Goal: Check status: Check status

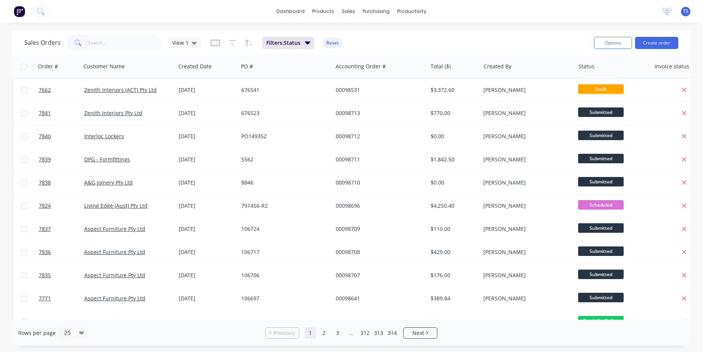
click at [115, 47] on input "text" at bounding box center [125, 42] width 74 height 15
click at [115, 46] on input "text" at bounding box center [125, 42] width 74 height 15
click at [113, 46] on input "text" at bounding box center [125, 42] width 74 height 15
click at [90, 43] on input "text" at bounding box center [125, 42] width 74 height 15
click at [110, 43] on input "text" at bounding box center [125, 42] width 74 height 15
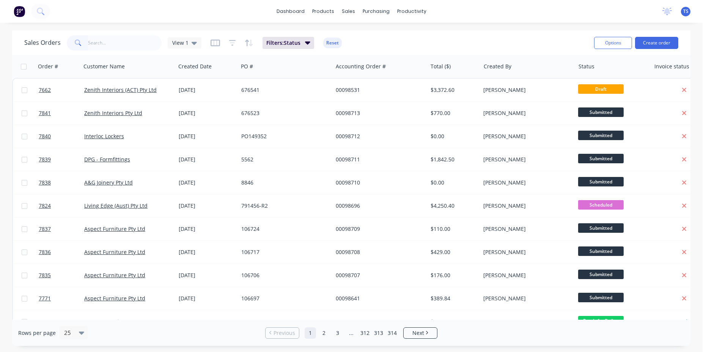
click at [484, 46] on div "Sales Orders View 1 Filters: Status Reset" at bounding box center [306, 42] width 564 height 19
click at [93, 38] on input "text" at bounding box center [125, 42] width 74 height 15
click at [395, 46] on div "Sales Orders View 1 Filters: Status Reset" at bounding box center [306, 42] width 564 height 19
click at [118, 49] on input "text" at bounding box center [125, 42] width 74 height 15
click at [127, 42] on input "text" at bounding box center [125, 42] width 74 height 15
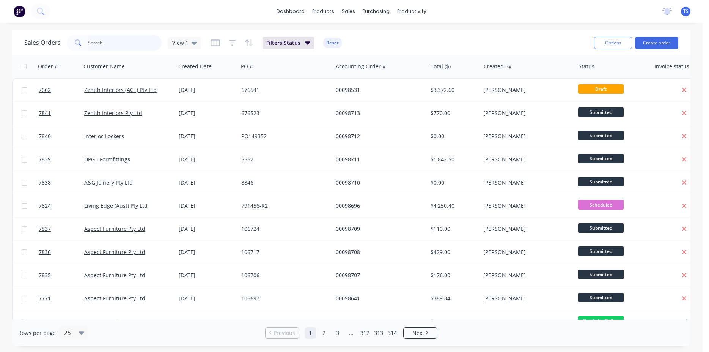
click at [131, 41] on input "text" at bounding box center [125, 42] width 74 height 15
click at [118, 50] on input "text" at bounding box center [125, 42] width 74 height 15
click at [118, 48] on input "text" at bounding box center [125, 42] width 74 height 15
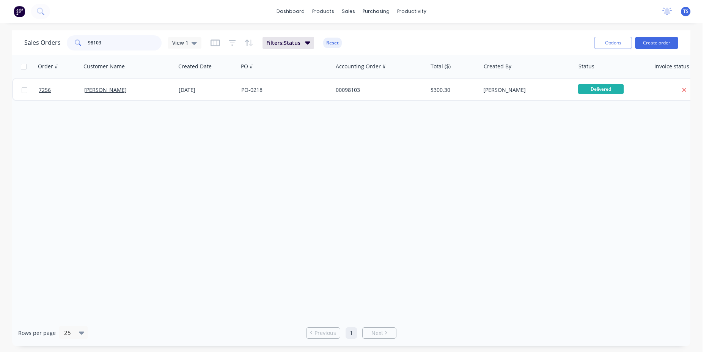
type input "98103"
click at [121, 49] on input "98103" at bounding box center [125, 42] width 74 height 15
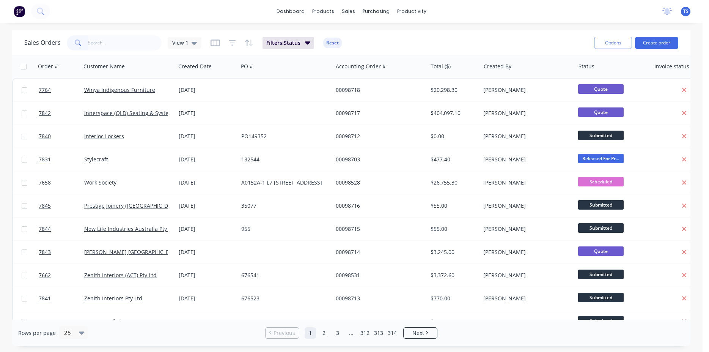
click at [445, 46] on div "Sales Orders View 1 Filters: Status Reset" at bounding box center [306, 42] width 564 height 19
click at [107, 54] on div "Sales Orders View 1 Filters: Status Reset Options Create order" at bounding box center [351, 42] width 679 height 25
click at [110, 49] on input "text" at bounding box center [125, 42] width 74 height 15
click at [517, 39] on div "Sales Orders View 1 Filters: Status Reset" at bounding box center [306, 42] width 564 height 19
click at [122, 43] on input "text" at bounding box center [125, 42] width 74 height 15
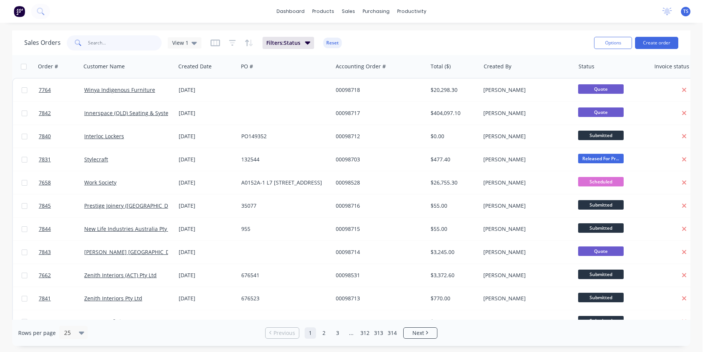
click at [118, 42] on input "text" at bounding box center [125, 42] width 74 height 15
click at [489, 43] on div "Sales Orders View 1 Filters: Status Reset" at bounding box center [306, 42] width 564 height 19
click at [511, 37] on div "Sales Orders View 1 Filters: Status Reset" at bounding box center [306, 42] width 564 height 19
click at [139, 39] on input "text" at bounding box center [125, 42] width 74 height 15
click at [559, 46] on div "Sales Orders View 1 Filters: Status Reset" at bounding box center [306, 42] width 564 height 19
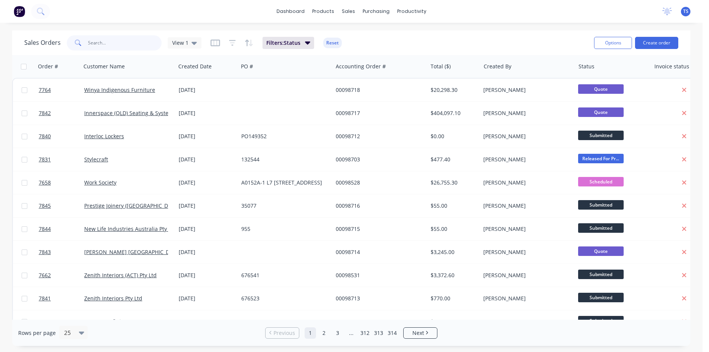
click at [111, 49] on input "text" at bounding box center [125, 42] width 74 height 15
click at [498, 45] on div "Sales Orders View 1 Filters: Status Reset" at bounding box center [306, 42] width 564 height 19
click at [522, 41] on div "Sales Orders View 1 Filters: Status Reset" at bounding box center [306, 42] width 564 height 19
